Goal: Find specific page/section: Find specific page/section

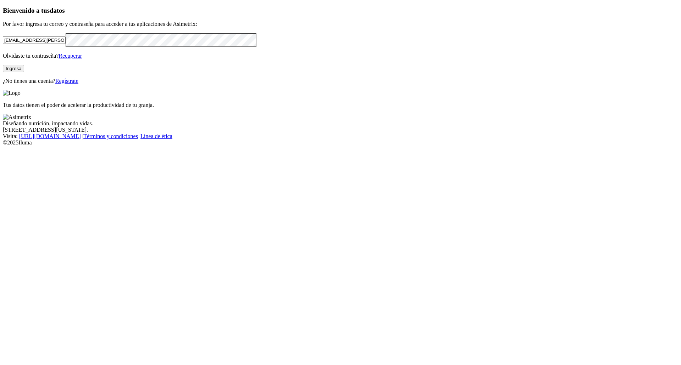
click at [24, 72] on button "Ingresa" at bounding box center [13, 68] width 21 height 7
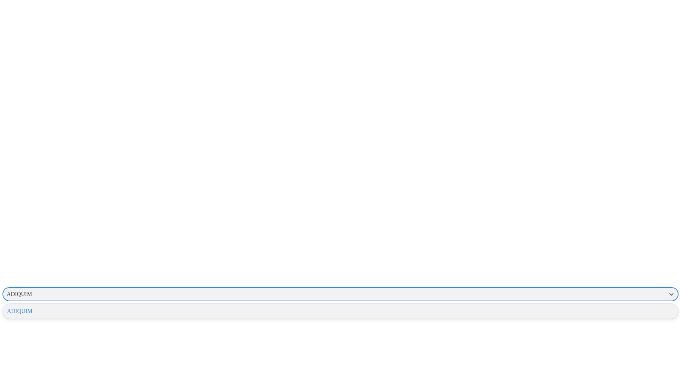
click at [32, 291] on div "ADIQUIM" at bounding box center [19, 294] width 25 height 6
click at [585, 306] on div "ADIQUIM" at bounding box center [340, 312] width 675 height 12
